Goal: Find contact information: Find contact information

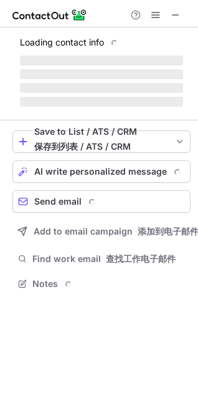
scroll to position [283, 198]
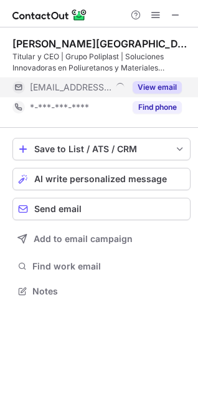
click at [159, 85] on button "View email" at bounding box center [157, 87] width 49 height 12
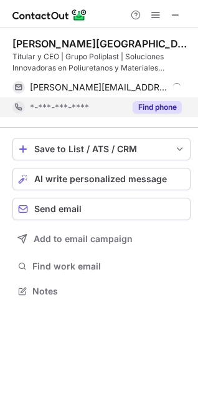
click at [157, 107] on button "Find phone" at bounding box center [157, 107] width 49 height 12
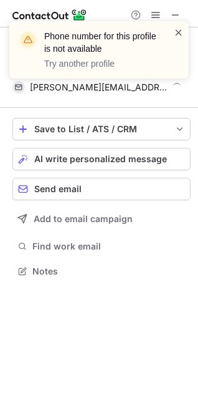
scroll to position [263, 198]
click at [180, 31] on span at bounding box center [179, 32] width 10 height 12
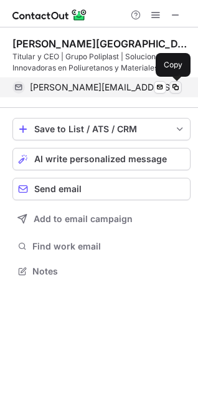
click at [177, 88] on span at bounding box center [176, 87] width 10 height 10
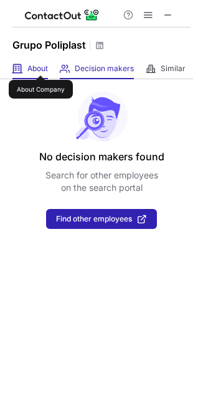
click at [41, 64] on span "About" at bounding box center [37, 69] width 21 height 10
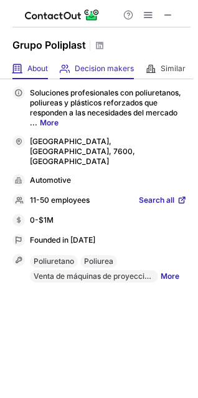
click at [100, 74] on div "Decision makers View Employees" at bounding box center [97, 69] width 74 height 21
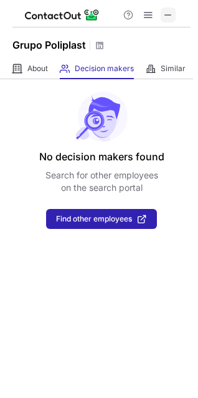
click at [169, 13] on span at bounding box center [168, 15] width 10 height 10
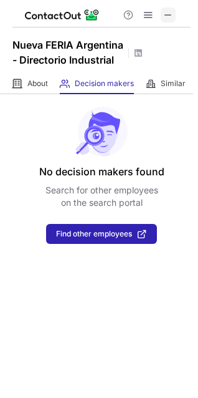
click at [172, 10] on span at bounding box center [168, 15] width 10 height 10
click at [172, 15] on span at bounding box center [168, 15] width 10 height 10
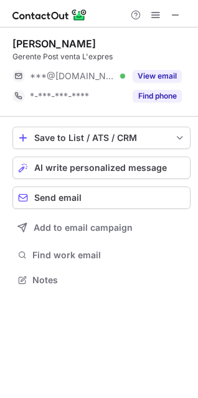
scroll to position [271, 198]
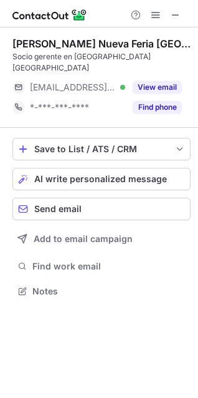
scroll to position [271, 198]
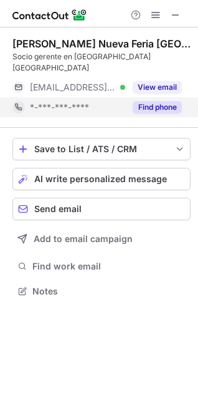
click at [165, 101] on button "Find phone" at bounding box center [157, 107] width 49 height 12
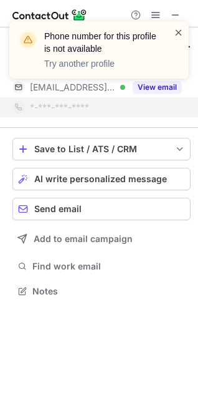
click at [178, 34] on span at bounding box center [179, 32] width 10 height 12
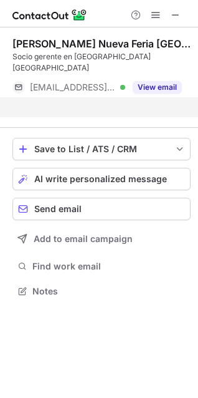
click at [156, 80] on div "Phone number for this profile is not available Try another profile" at bounding box center [99, 55] width 200 height 92
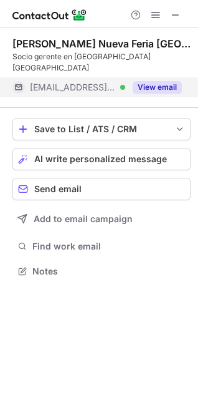
click at [154, 81] on button "View email" at bounding box center [157, 87] width 49 height 12
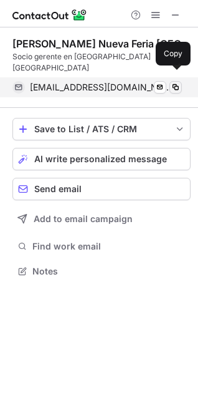
click at [178, 82] on span at bounding box center [176, 87] width 10 height 10
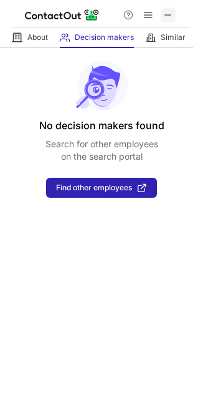
click at [167, 16] on span at bounding box center [168, 15] width 10 height 10
